Goal: Information Seeking & Learning: Find specific fact

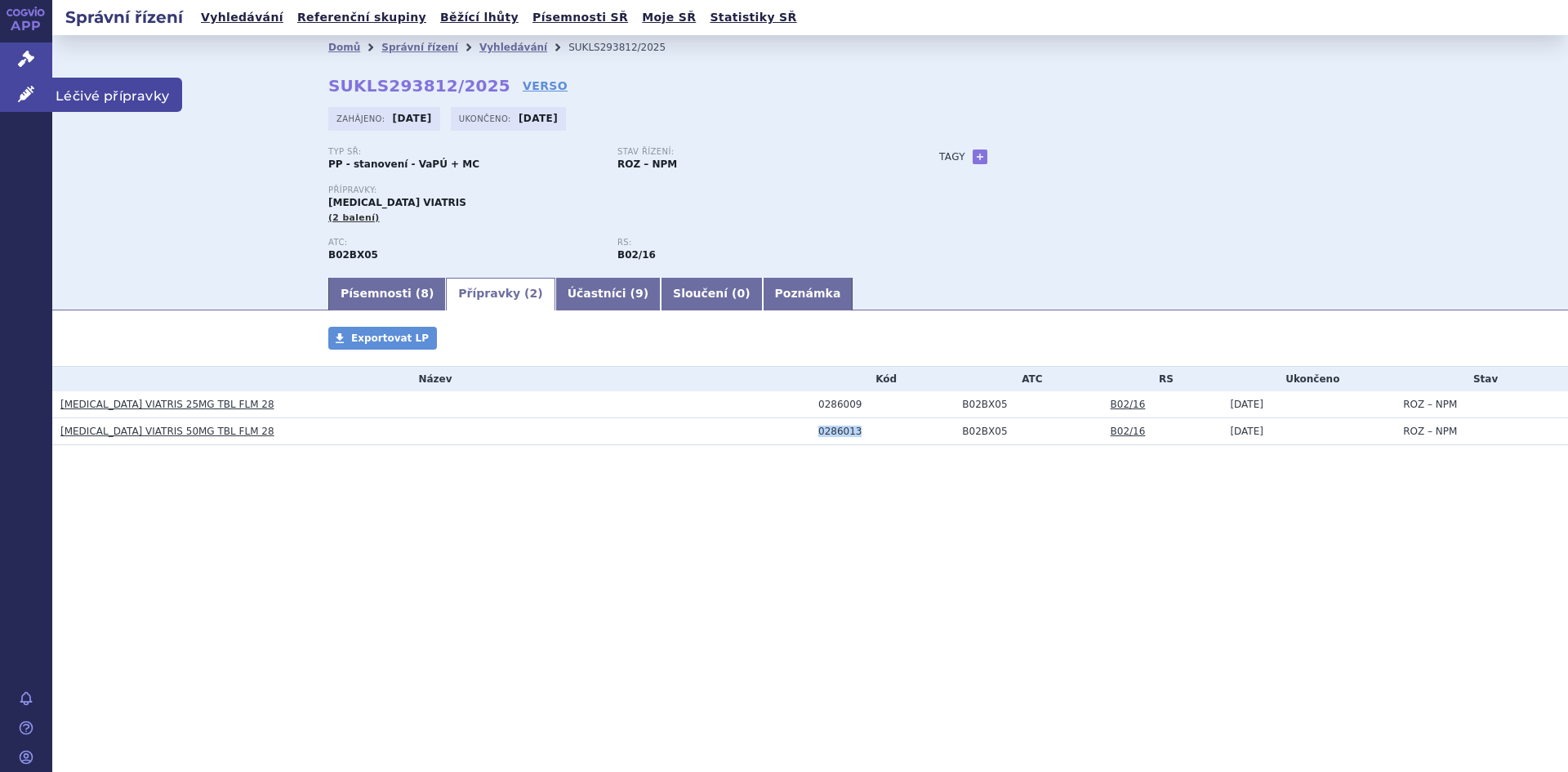
click at [122, 94] on span "Léčivé přípravky" at bounding box center [117, 94] width 129 height 34
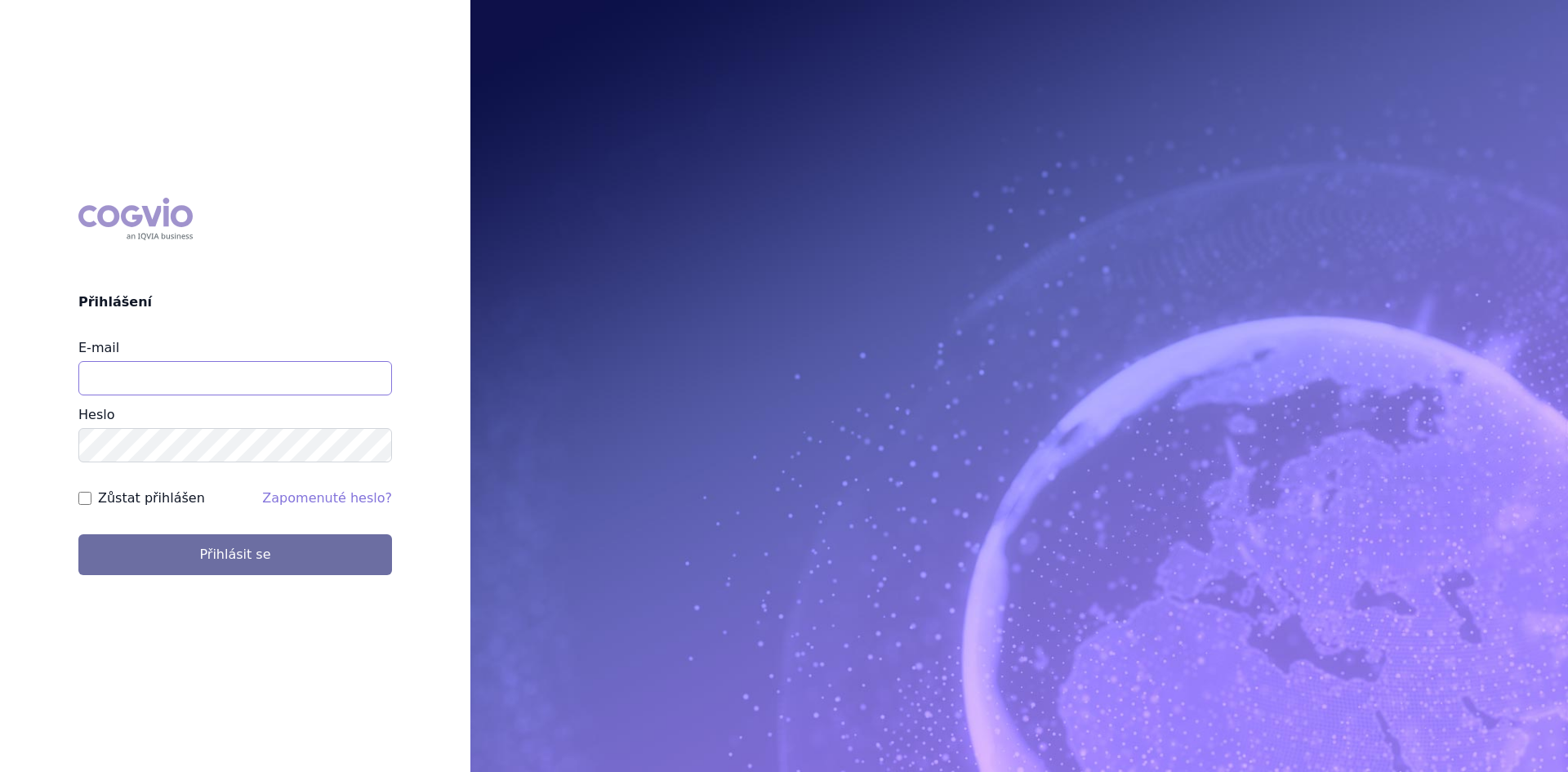
click at [102, 379] on input "E-mail" at bounding box center [235, 377] width 313 height 34
type input "lenka.celisova@viatris.com"
click at [79, 534] on button "Přihlásit se" at bounding box center [235, 555] width 313 height 41
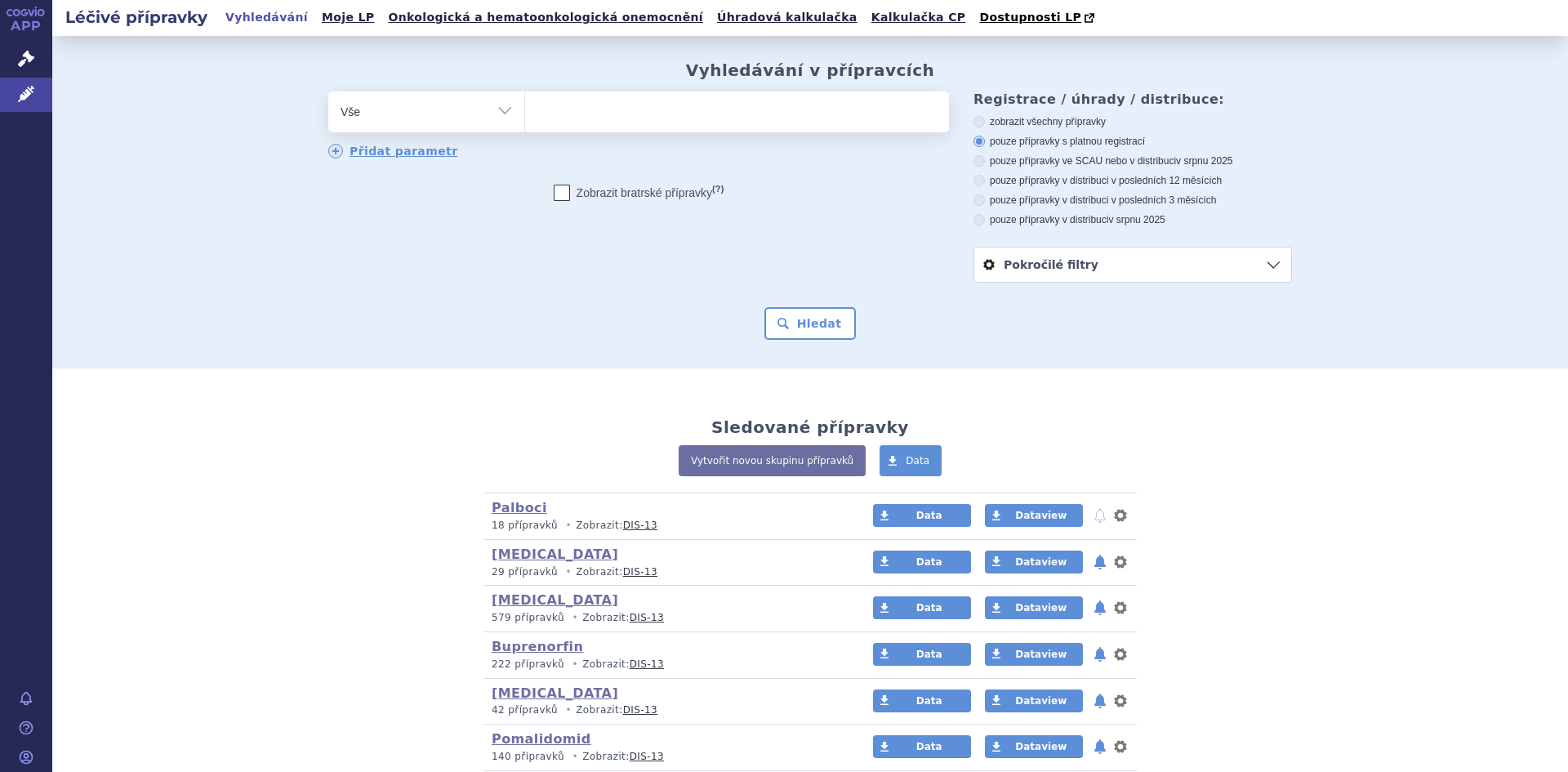
click at [497, 112] on select "Vše Přípravek/SUKL kód MAH VPOIS ATC/Aktivní látka Léková forma Síla" at bounding box center [426, 110] width 196 height 37
select select "filter-atc-group"
click at [328, 92] on select "Vše Přípravek/SUKL kód MAH VPOIS ATC/Aktivní látka Léková forma Síla" at bounding box center [426, 110] width 196 height 37
click at [558, 117] on ul at bounding box center [737, 108] width 424 height 34
click at [525, 117] on select at bounding box center [524, 111] width 1 height 41
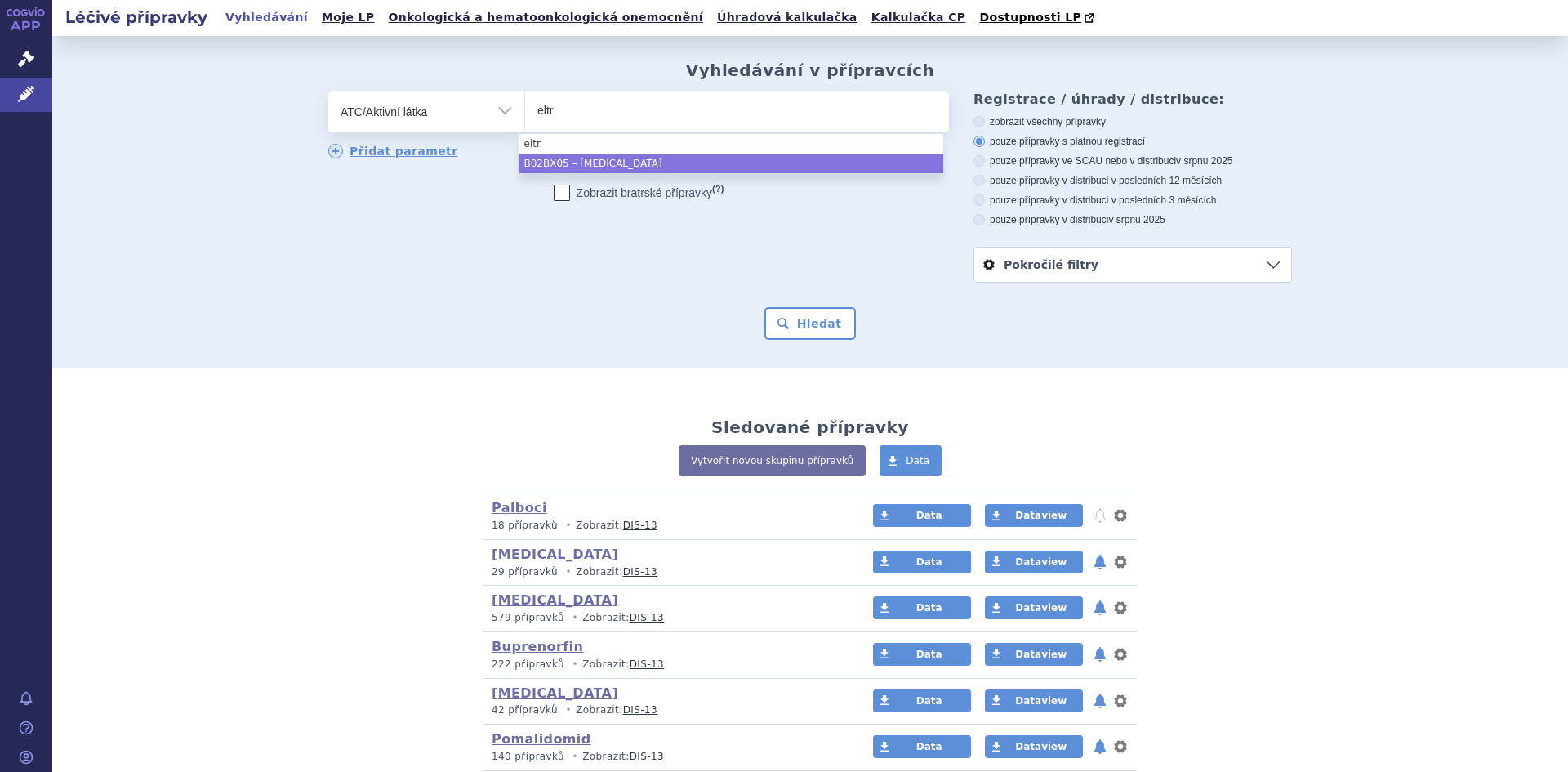
type input "eltr"
select select "B02BX05"
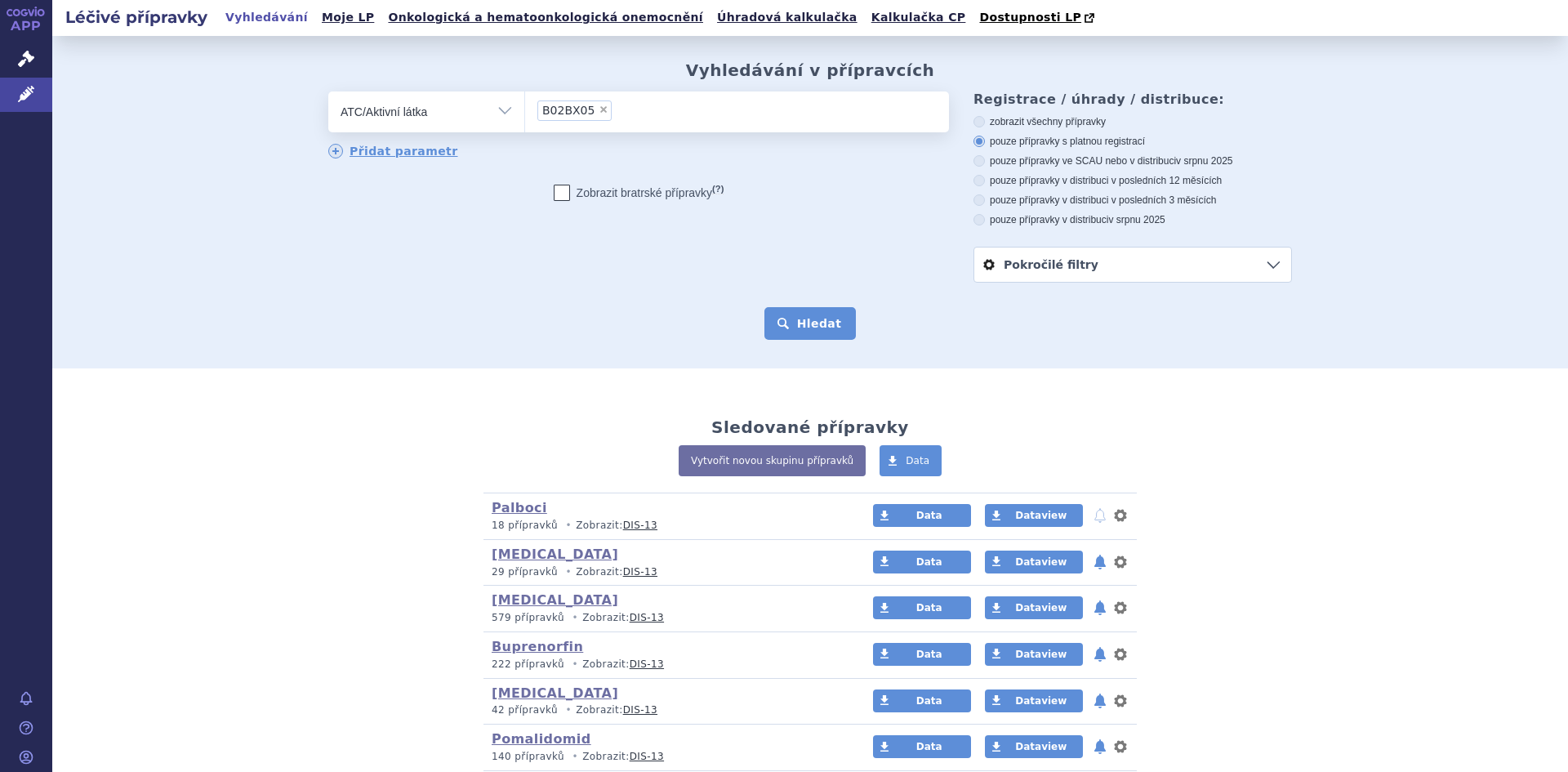
click at [798, 320] on button "Hledat" at bounding box center [811, 323] width 92 height 32
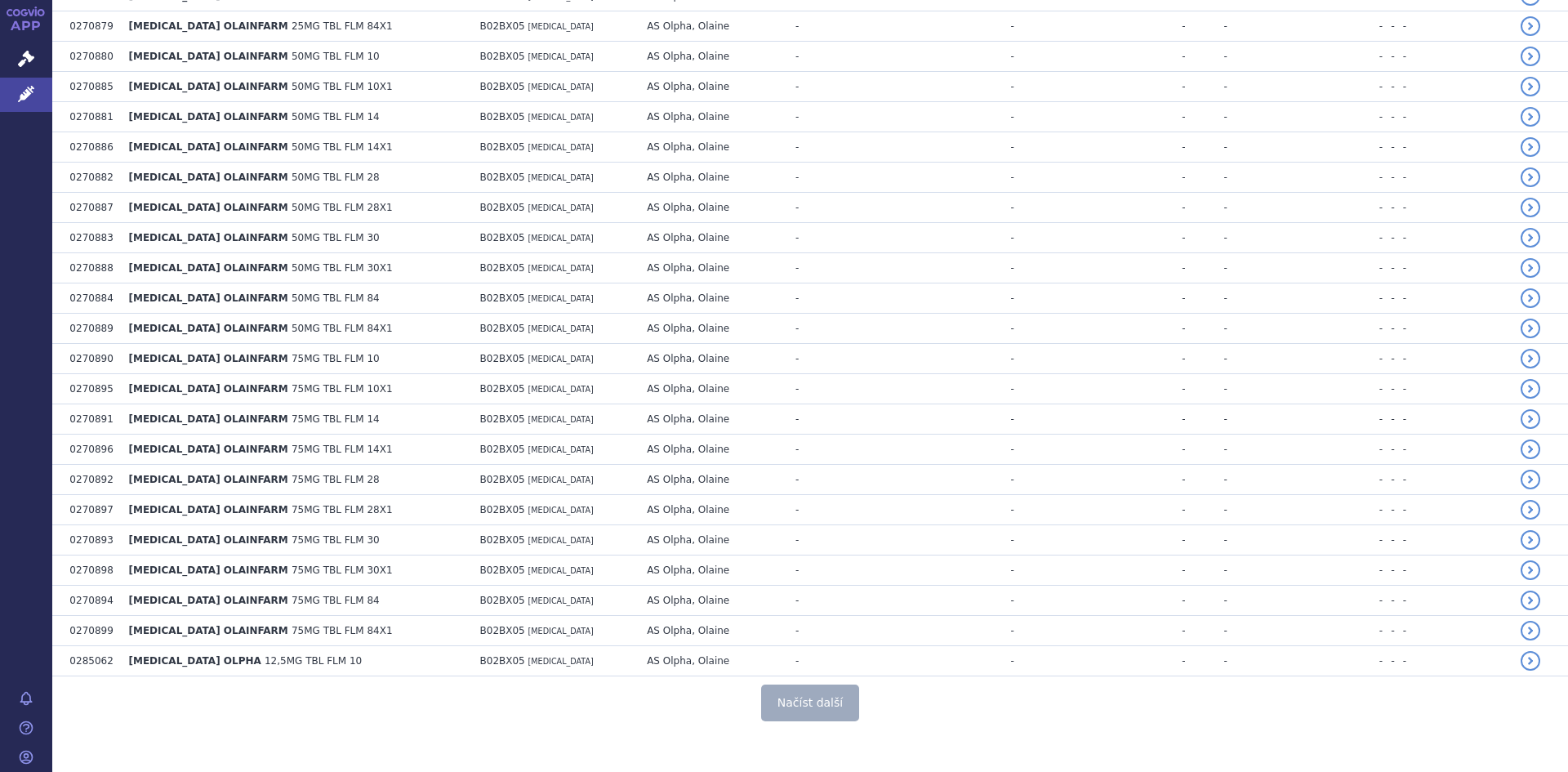
scroll to position [2856, 0]
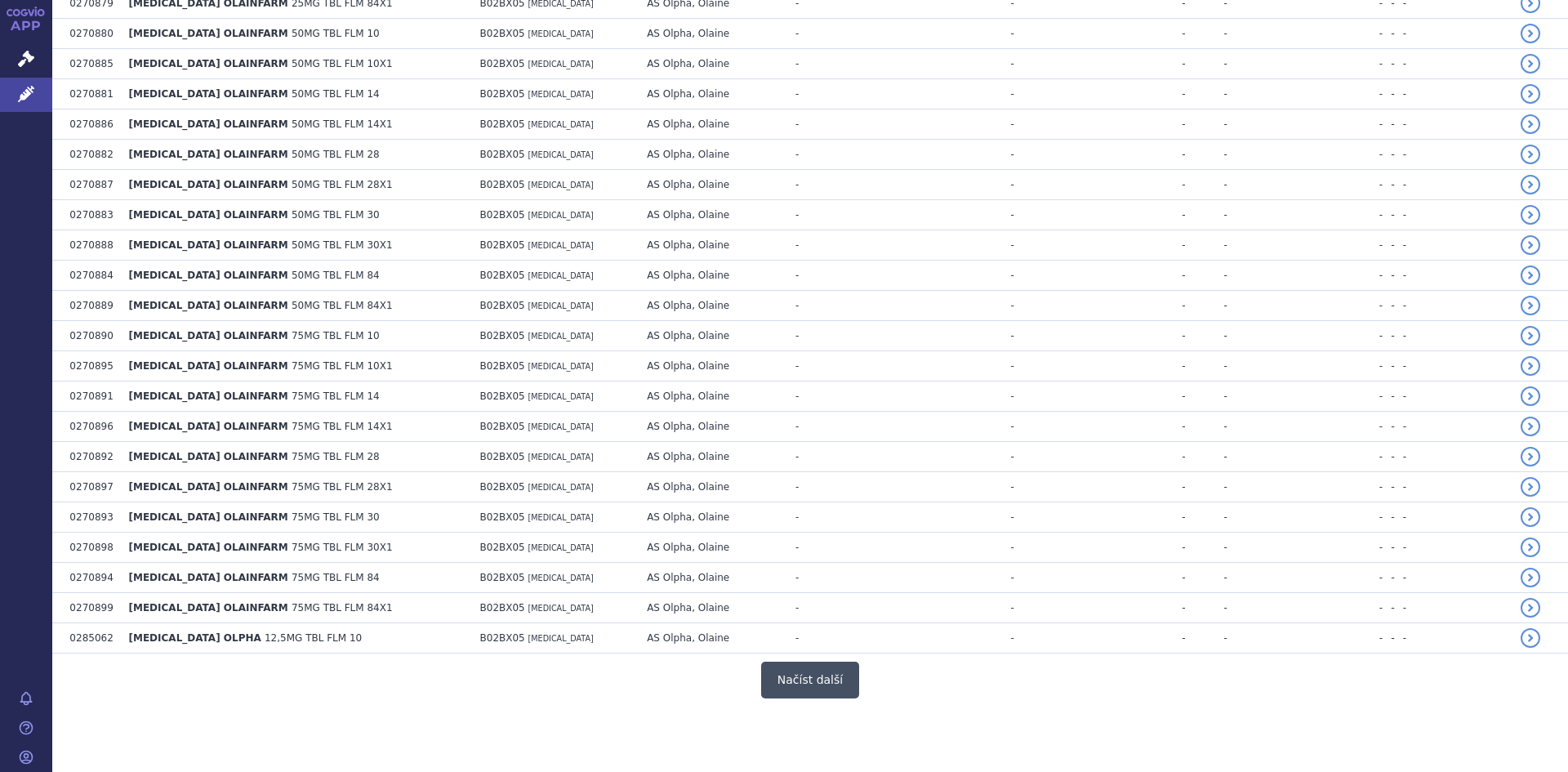
click at [793, 684] on button "Načíst další" at bounding box center [810, 680] width 98 height 37
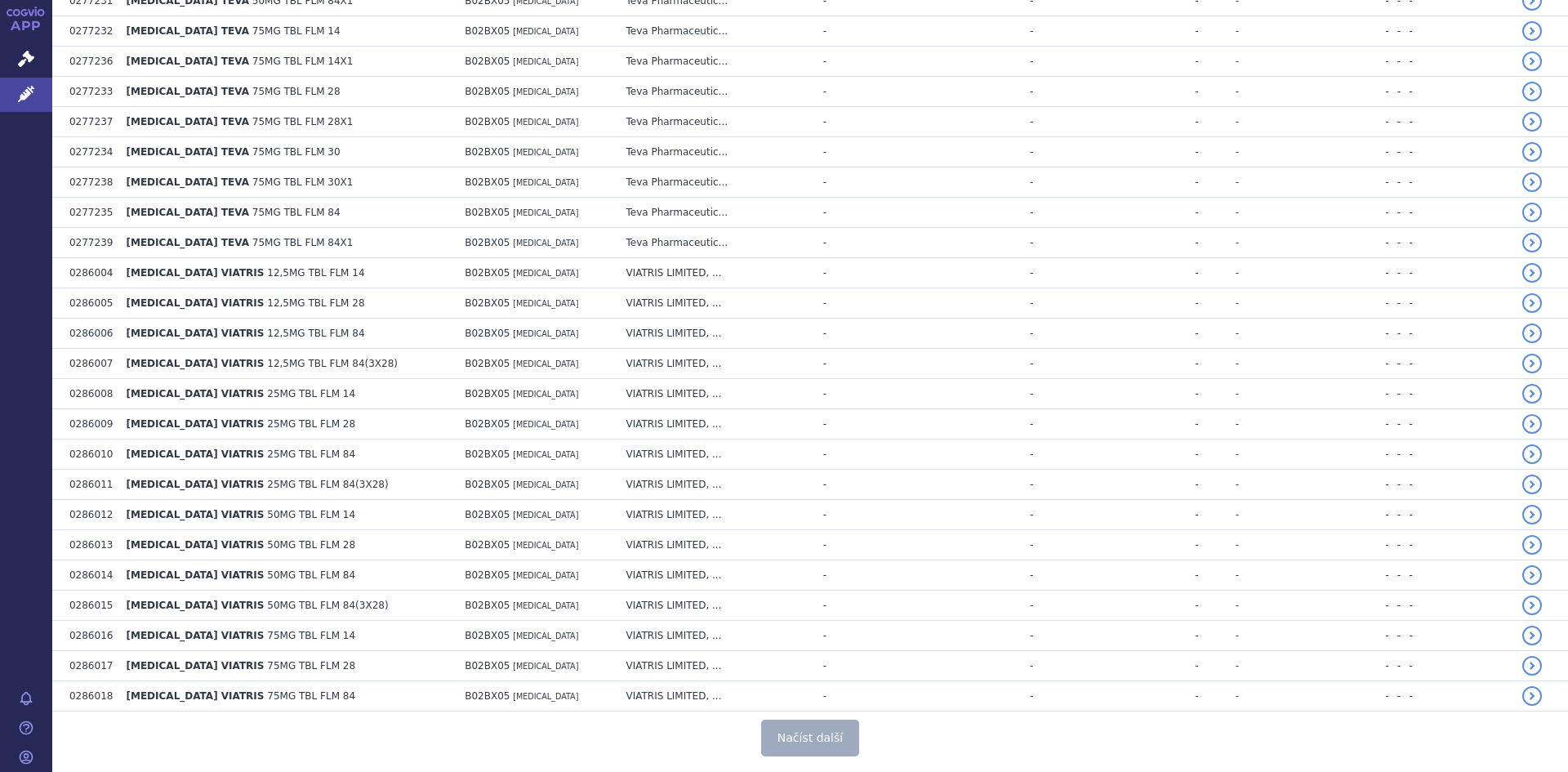
scroll to position [5878, 0]
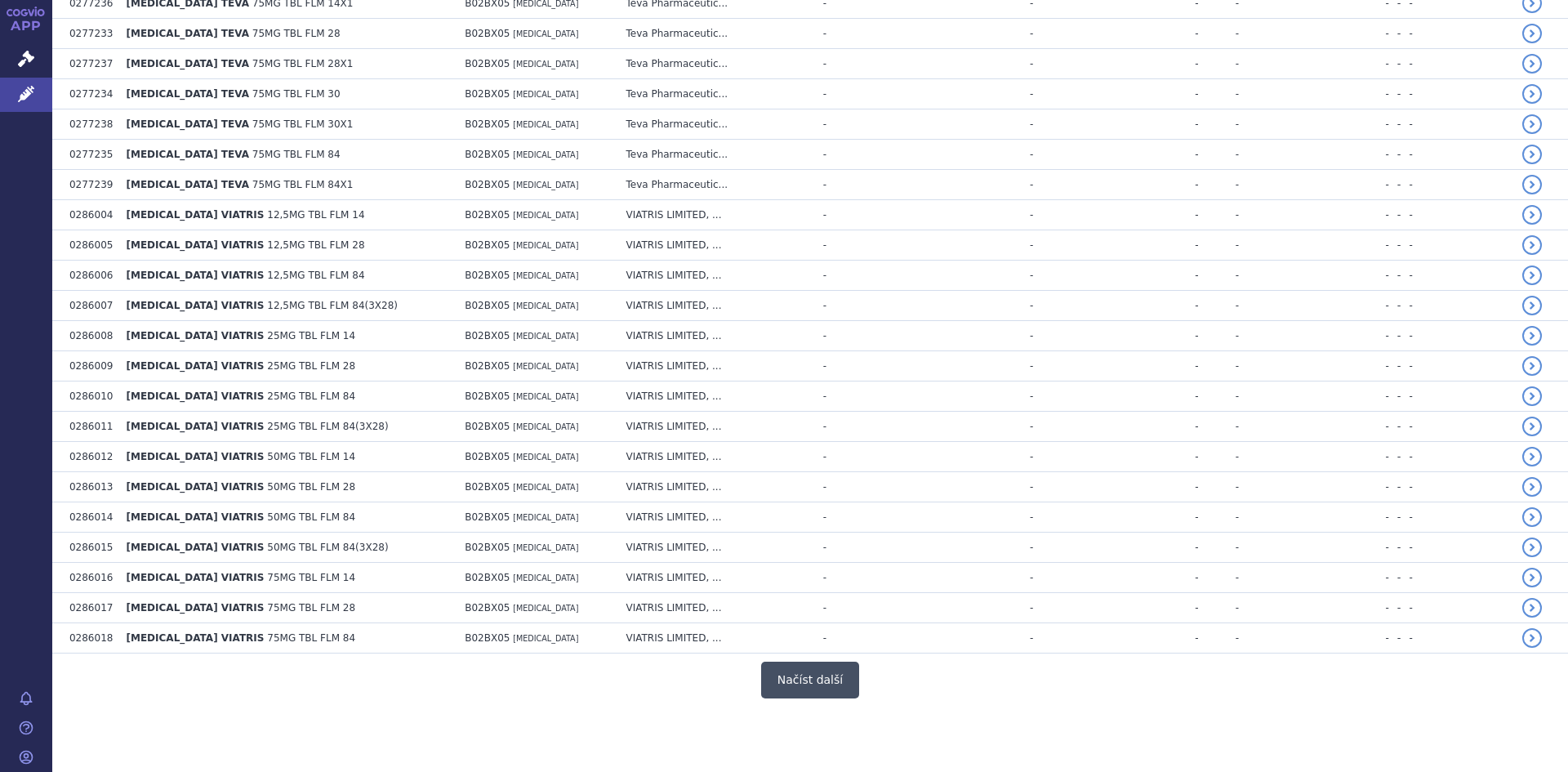
click at [813, 677] on button "Načíst další" at bounding box center [810, 680] width 98 height 37
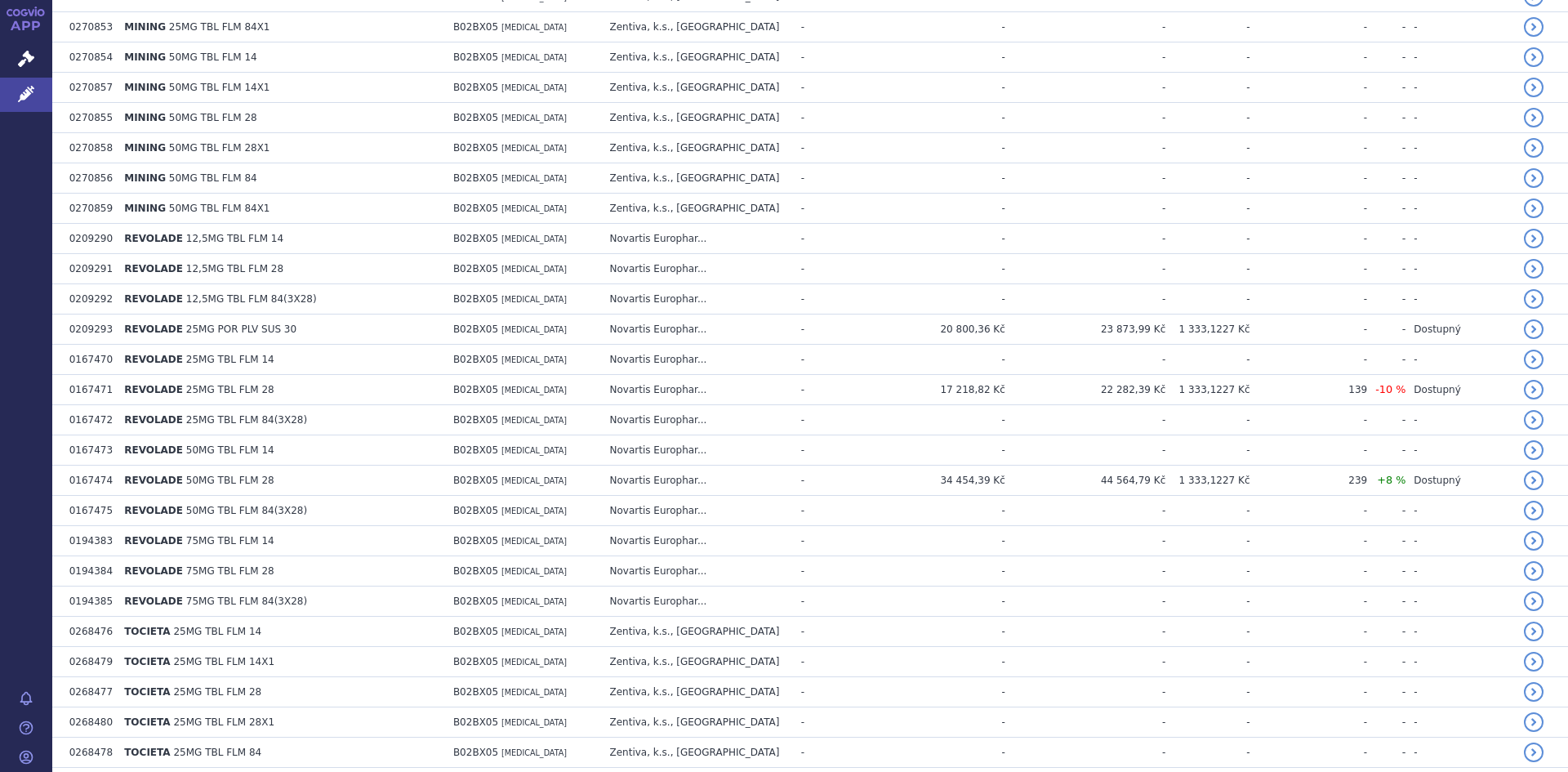
scroll to position [7490, 0]
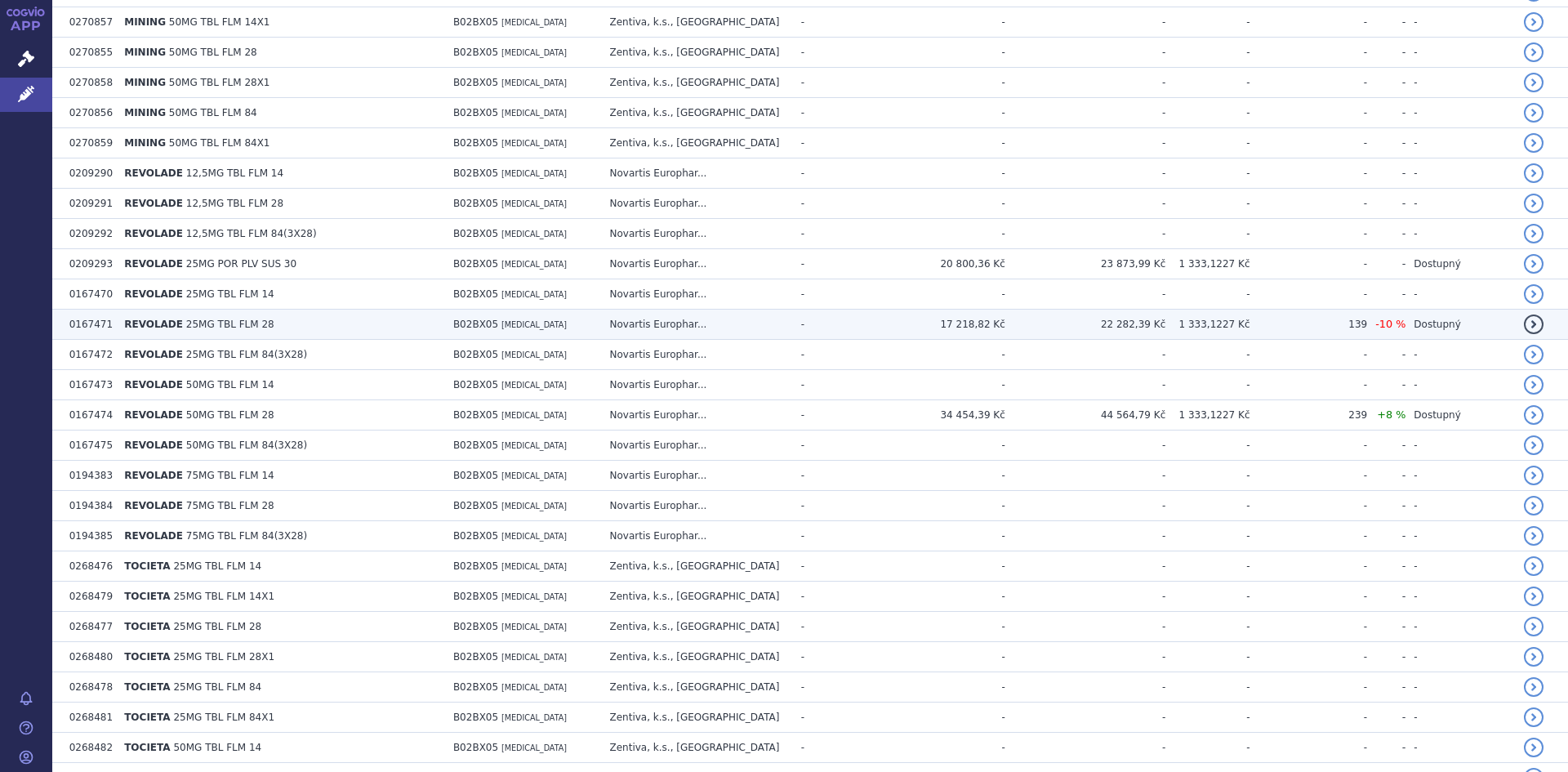
click at [214, 320] on span "25MG TBL FLM 28" at bounding box center [229, 325] width 88 height 11
click at [213, 324] on span "25MG TBL FLM 28" at bounding box center [229, 325] width 88 height 11
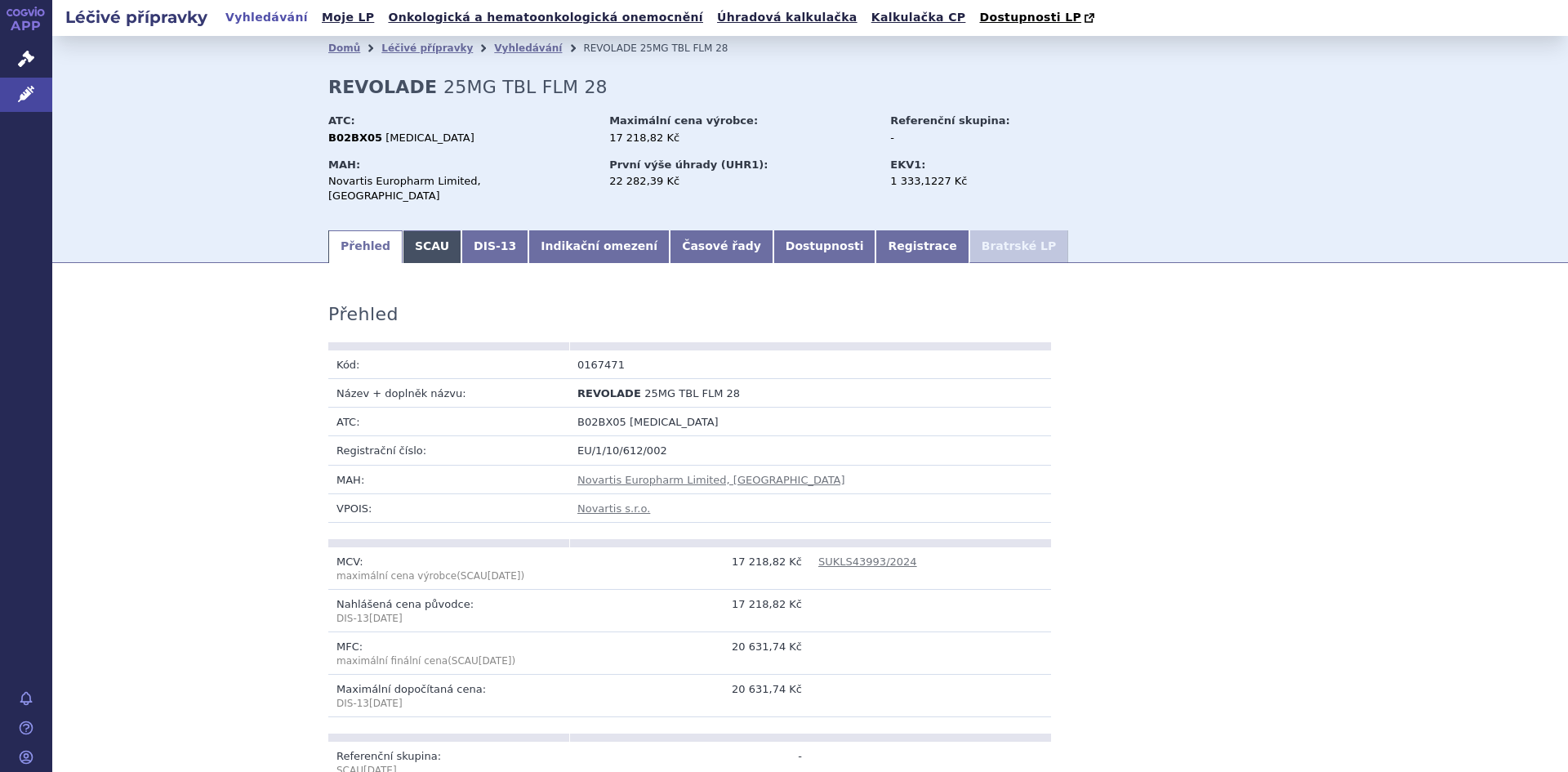
click at [424, 234] on link "SCAU" at bounding box center [433, 246] width 59 height 32
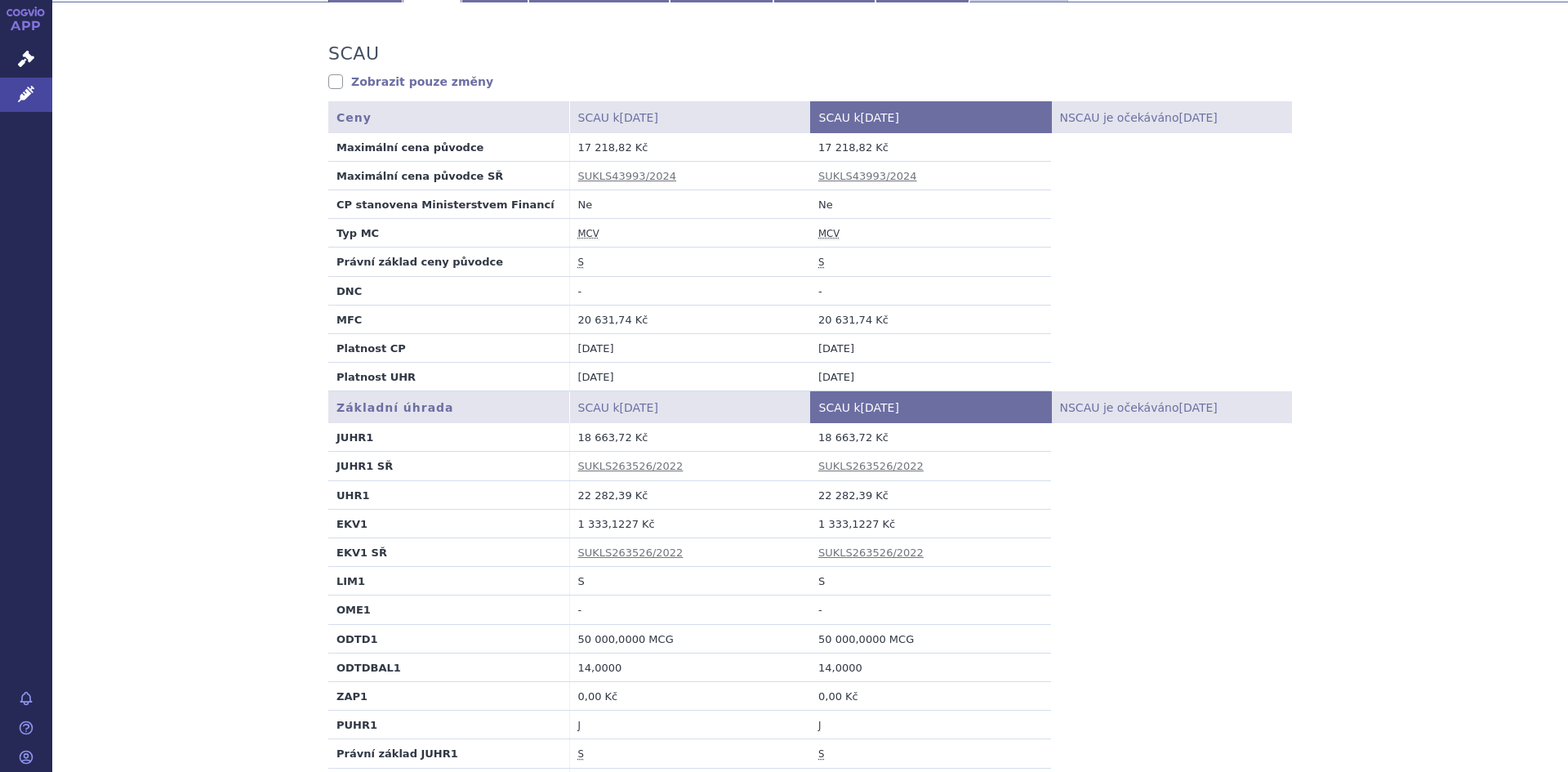
scroll to position [262, 0]
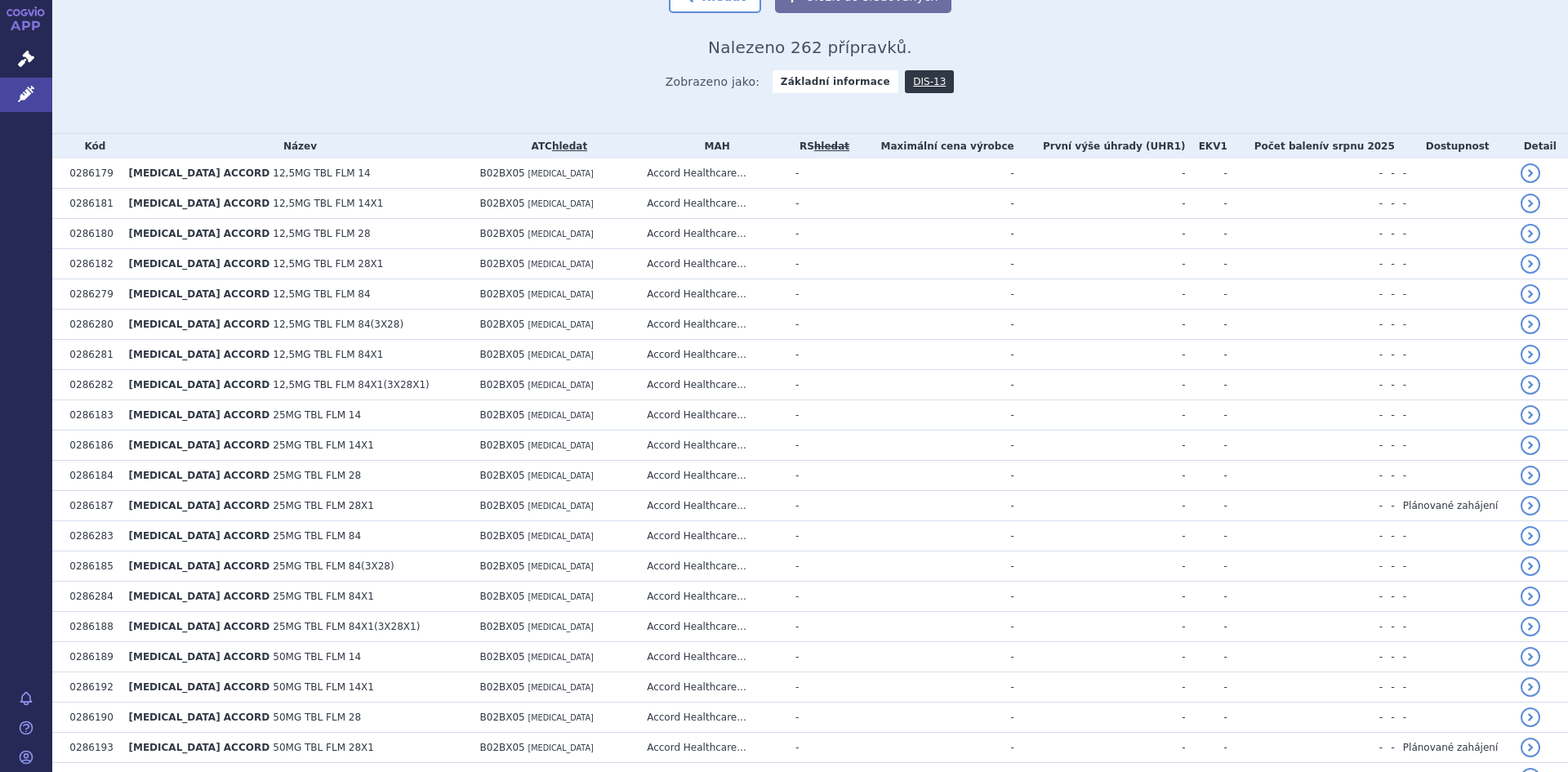
scroll to position [392, 0]
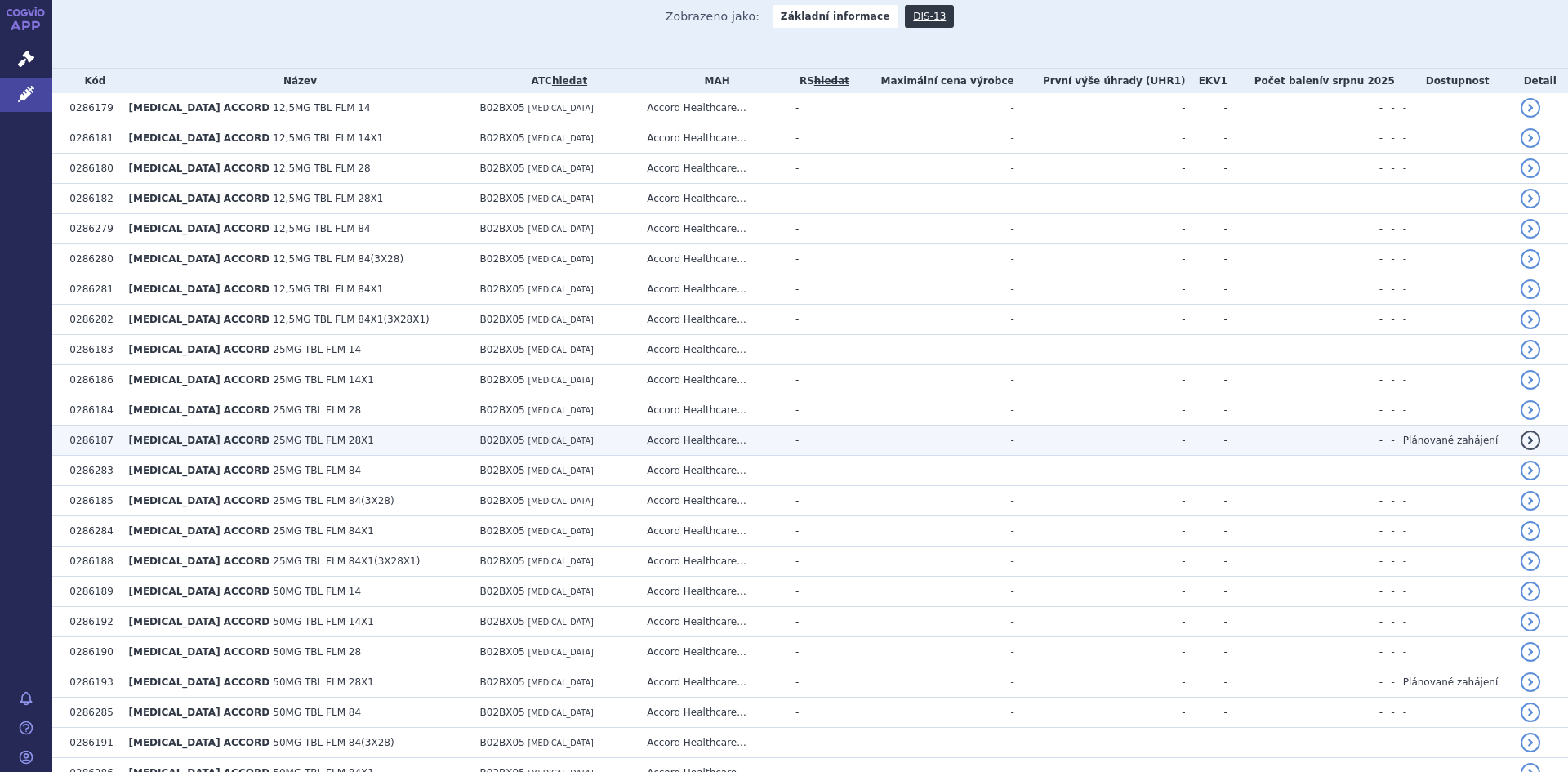
click at [484, 438] on span "B02BX05" at bounding box center [502, 440] width 45 height 11
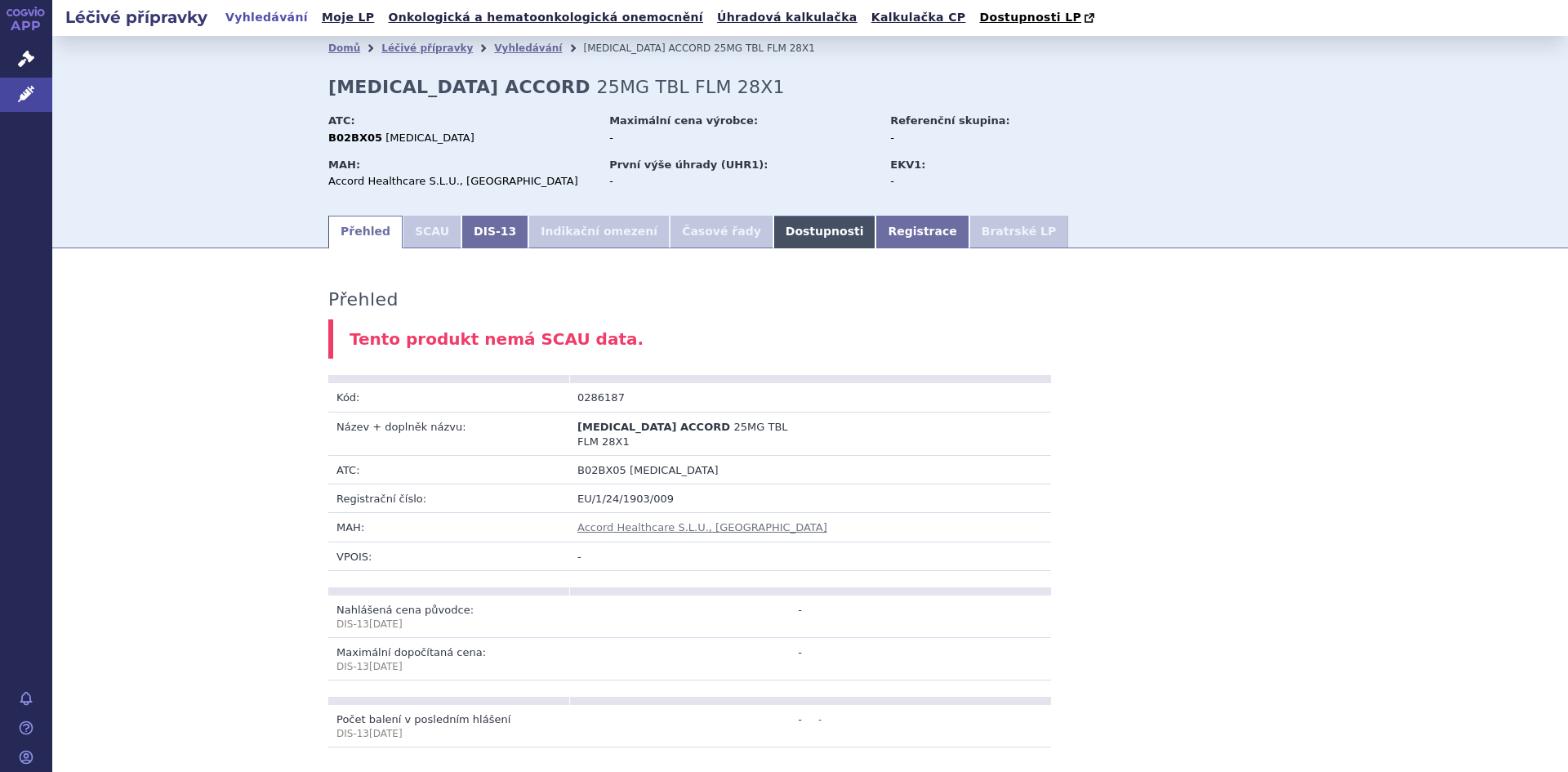
click at [774, 227] on link "Dostupnosti" at bounding box center [825, 231] width 103 height 32
